Goal: Transaction & Acquisition: Purchase product/service

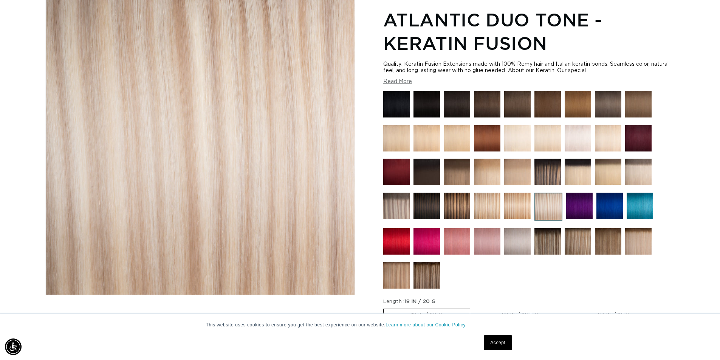
scroll to position [0, 666]
click at [608, 139] on img at bounding box center [608, 138] width 26 height 26
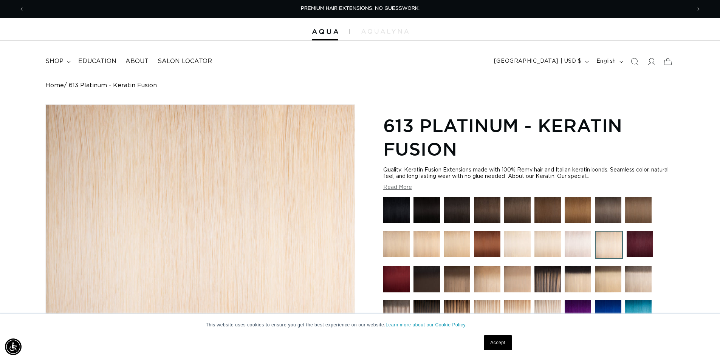
click at [547, 239] on img at bounding box center [547, 244] width 26 height 26
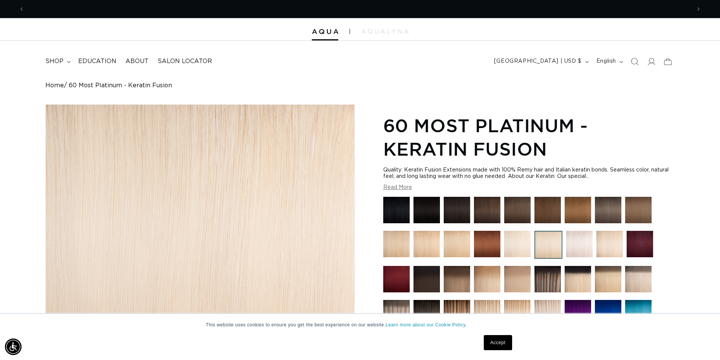
scroll to position [0, 666]
click at [516, 242] on img at bounding box center [517, 244] width 26 height 26
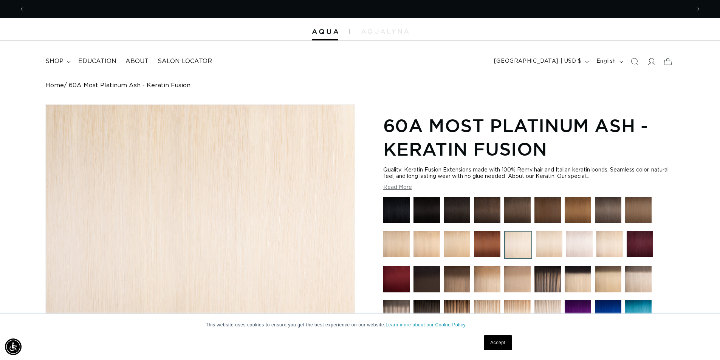
scroll to position [0, 1332]
click at [578, 282] on img at bounding box center [577, 279] width 26 height 26
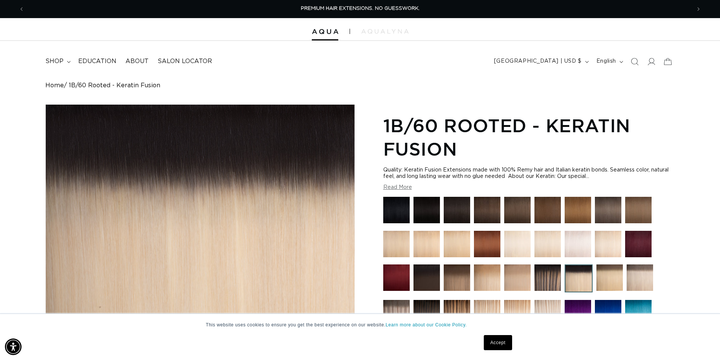
click at [632, 278] on img at bounding box center [639, 277] width 26 height 26
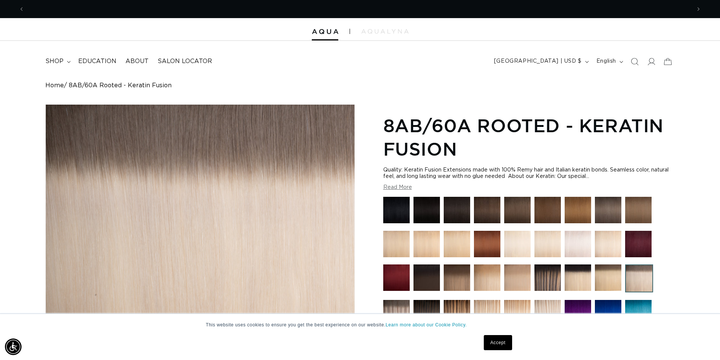
scroll to position [0, 666]
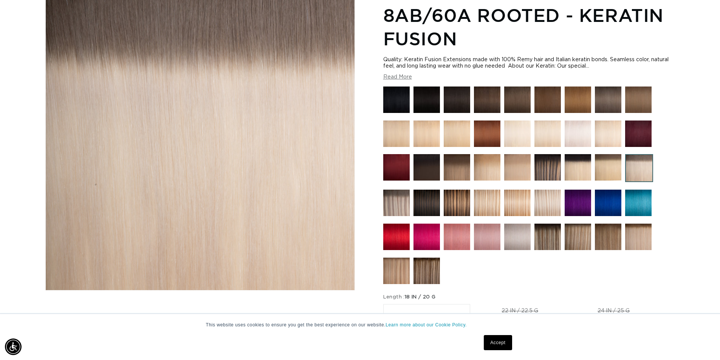
click at [719, 250] on html "This website uses cookies to ensure you get the best experience on our website.…" at bounding box center [360, 70] width 720 height 360
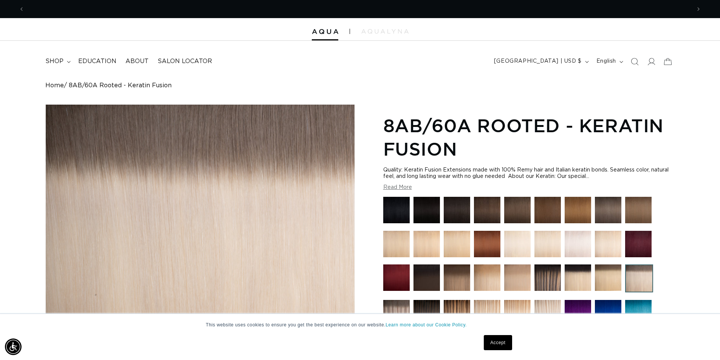
scroll to position [0, 0]
click at [549, 310] on img at bounding box center [547, 313] width 26 height 26
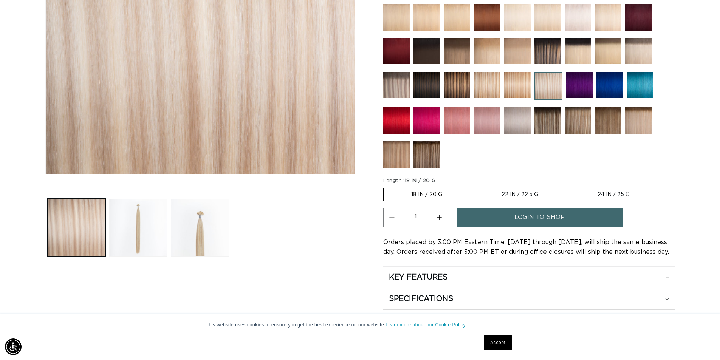
scroll to position [0, 666]
click at [453, 200] on label "18 IN / 20 G Variant sold out or unavailable" at bounding box center [426, 195] width 87 height 14
click at [385, 187] on input "18 IN / 20 G Variant sold out or unavailable" at bounding box center [385, 186] width 0 height 0
click at [519, 88] on img at bounding box center [517, 85] width 26 height 26
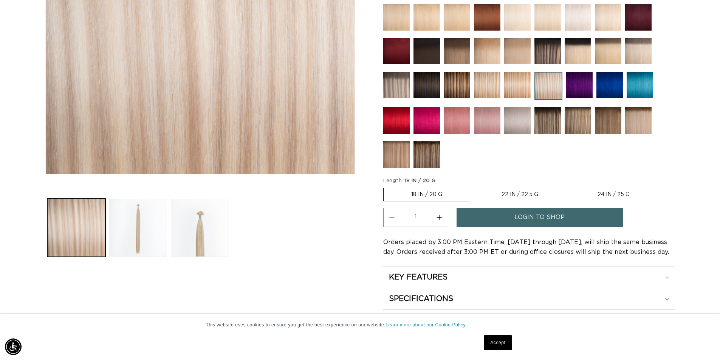
scroll to position [0, 666]
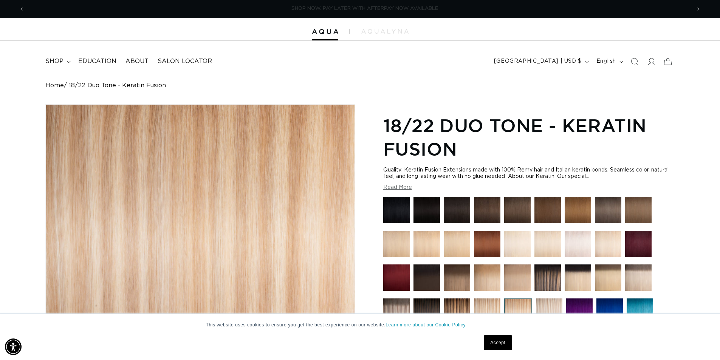
scroll to position [0, 1332]
click at [481, 301] on img at bounding box center [487, 311] width 26 height 26
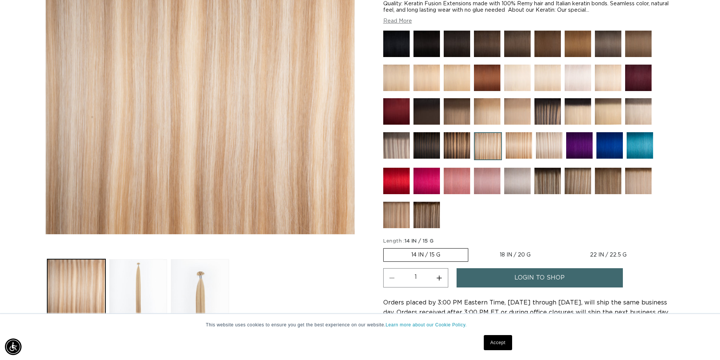
click at [548, 147] on img at bounding box center [549, 145] width 26 height 26
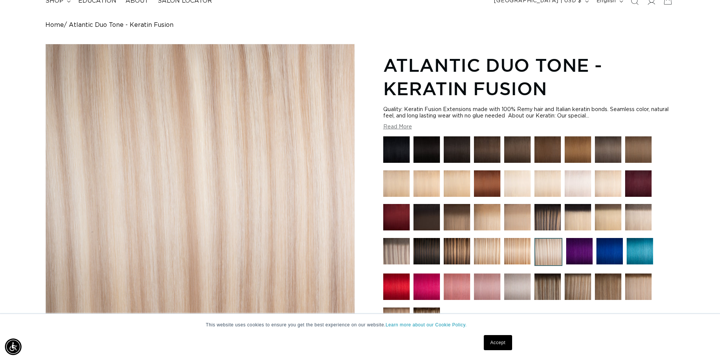
scroll to position [0, 1332]
click at [491, 249] on img at bounding box center [487, 251] width 26 height 26
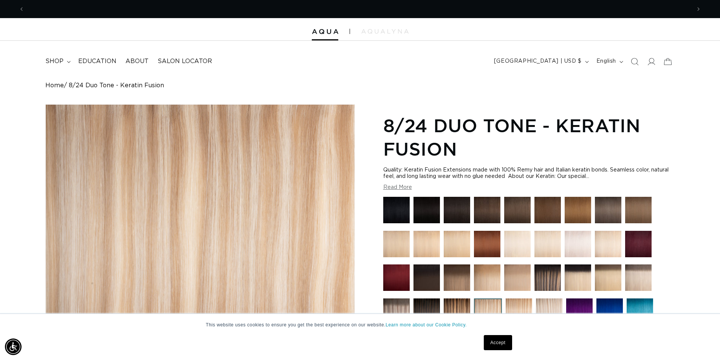
scroll to position [0, 1332]
click at [509, 310] on img at bounding box center [518, 311] width 26 height 26
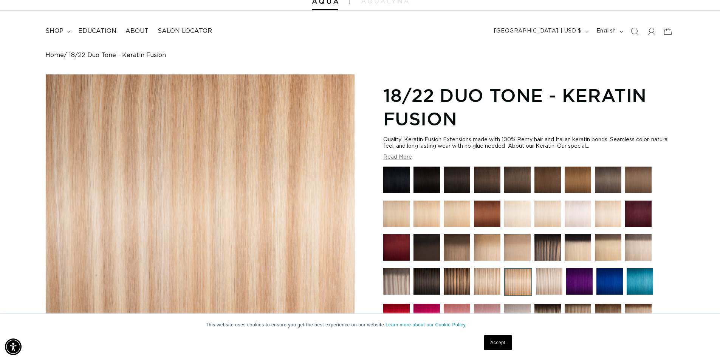
scroll to position [0, 1332]
click at [485, 273] on img at bounding box center [487, 281] width 26 height 26
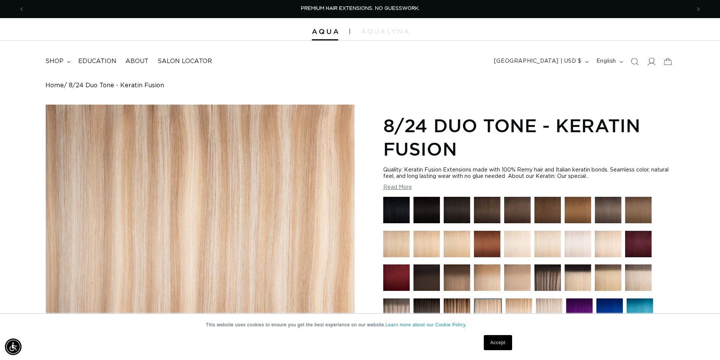
click at [649, 61] on icon at bounding box center [651, 61] width 8 height 8
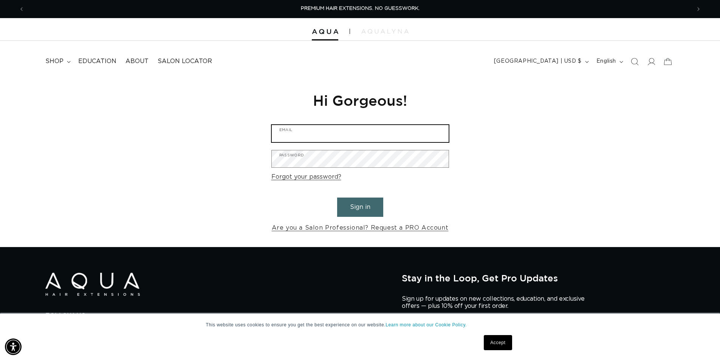
click at [305, 131] on input "Email" at bounding box center [360, 133] width 177 height 17
type input "[EMAIL_ADDRESS][DOMAIN_NAME]"
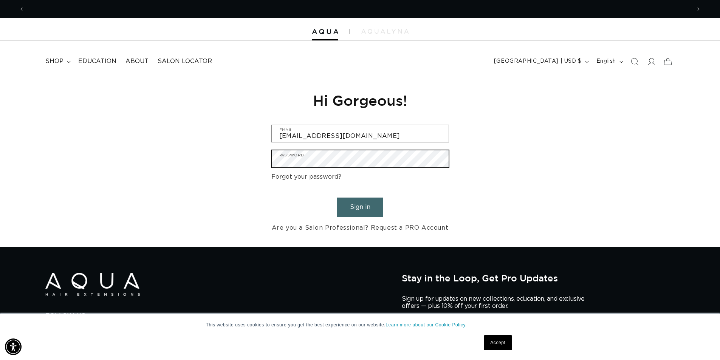
scroll to position [0, 0]
